Goal: Information Seeking & Learning: Check status

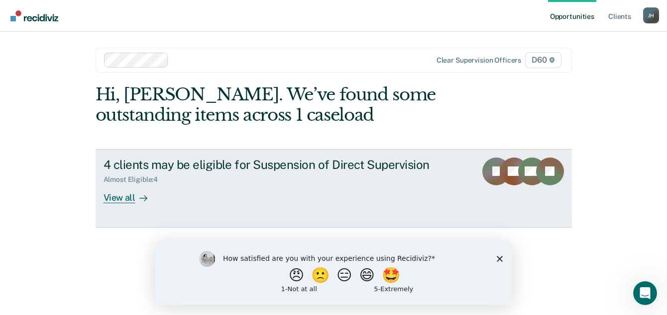
click at [388, 174] on div "Almost Eligible : 4" at bounding box center [277, 178] width 349 height 12
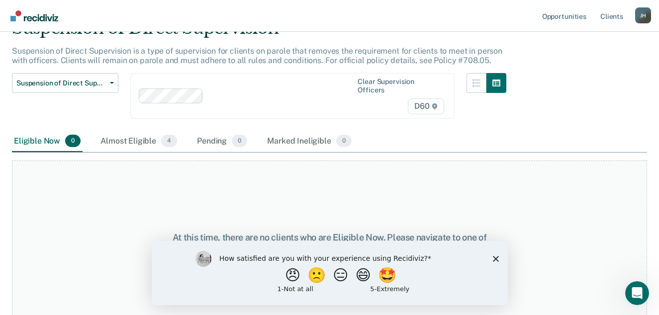
scroll to position [52, 0]
click at [494, 259] on polygon "Close survey" at bounding box center [496, 259] width 6 height 6
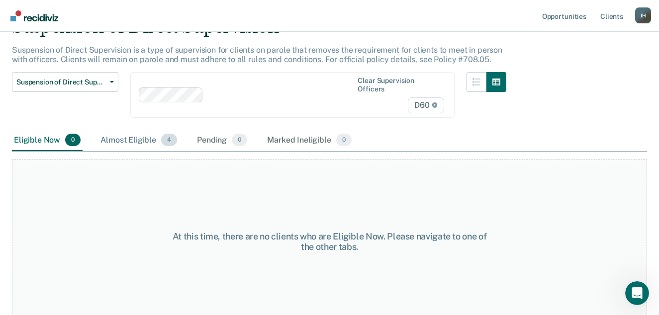
click at [122, 132] on div "Almost Eligible 4" at bounding box center [139, 141] width 81 height 22
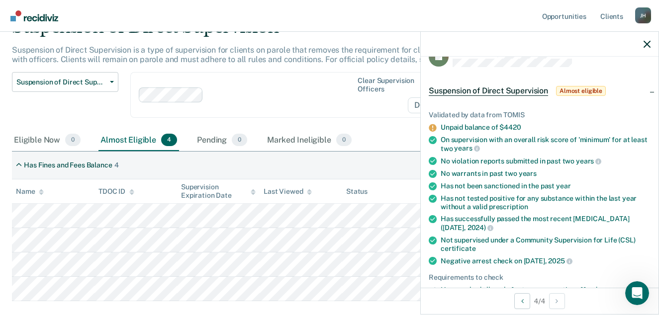
scroll to position [0, 0]
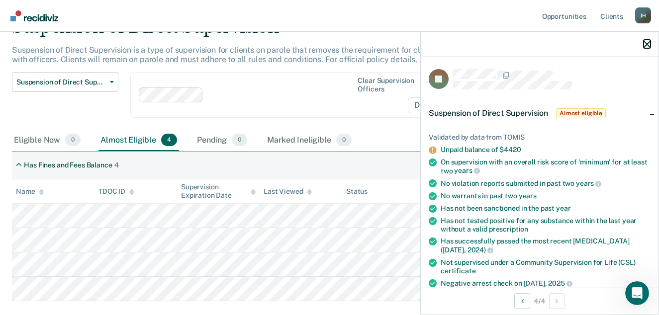
click at [645, 42] on icon "button" at bounding box center [647, 44] width 7 height 7
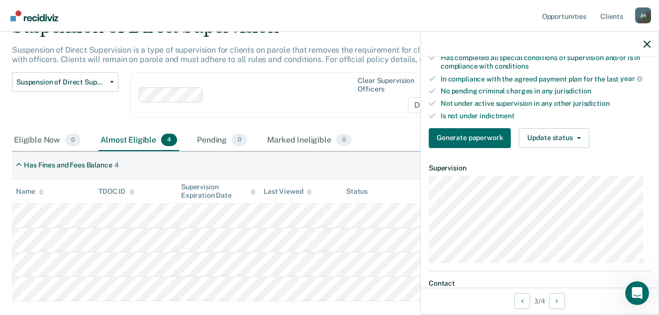
scroll to position [298, 0]
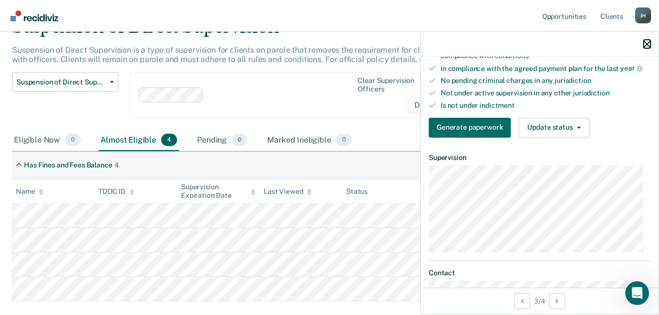
click at [649, 45] on icon "button" at bounding box center [647, 44] width 7 height 7
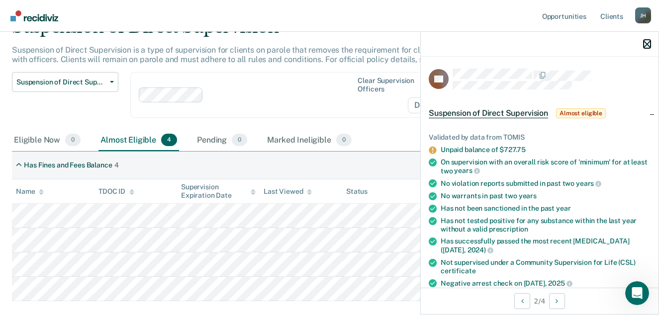
click at [645, 40] on button "button" at bounding box center [647, 44] width 7 height 8
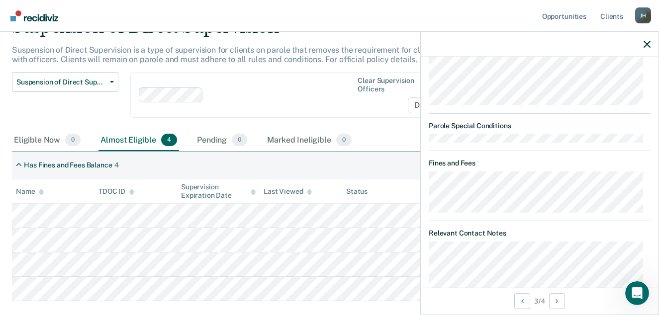
scroll to position [696, 0]
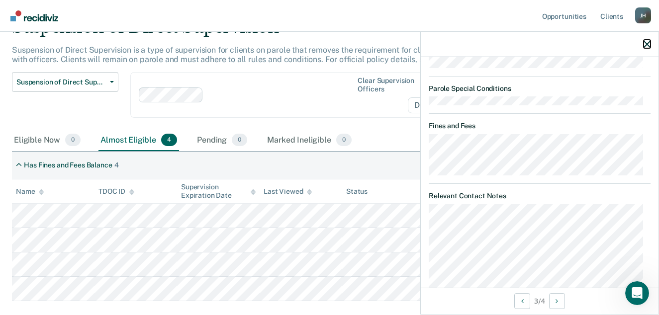
click at [647, 44] on icon "button" at bounding box center [647, 44] width 7 height 7
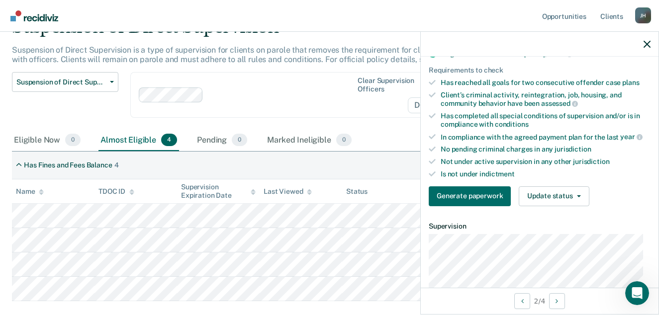
scroll to position [298, 0]
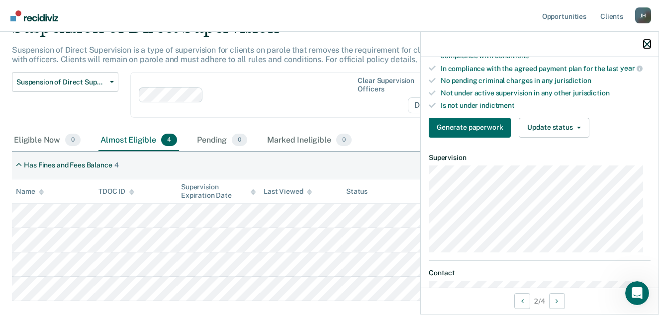
click at [647, 41] on icon "button" at bounding box center [647, 44] width 7 height 7
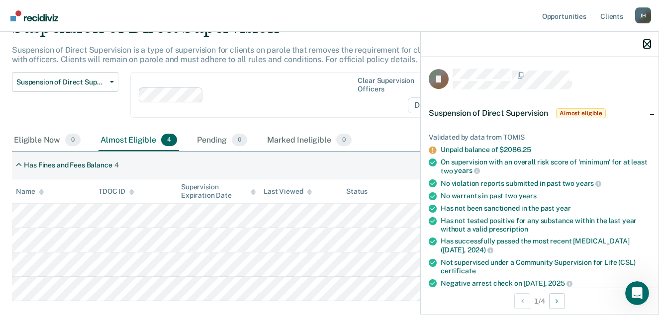
click at [646, 40] on button "button" at bounding box center [647, 44] width 7 height 8
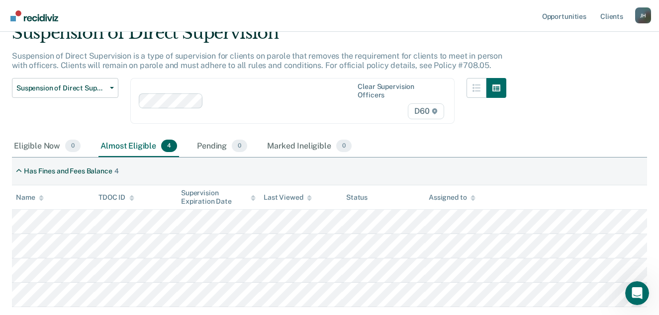
scroll to position [0, 0]
